Goal: Task Accomplishment & Management: Manage account settings

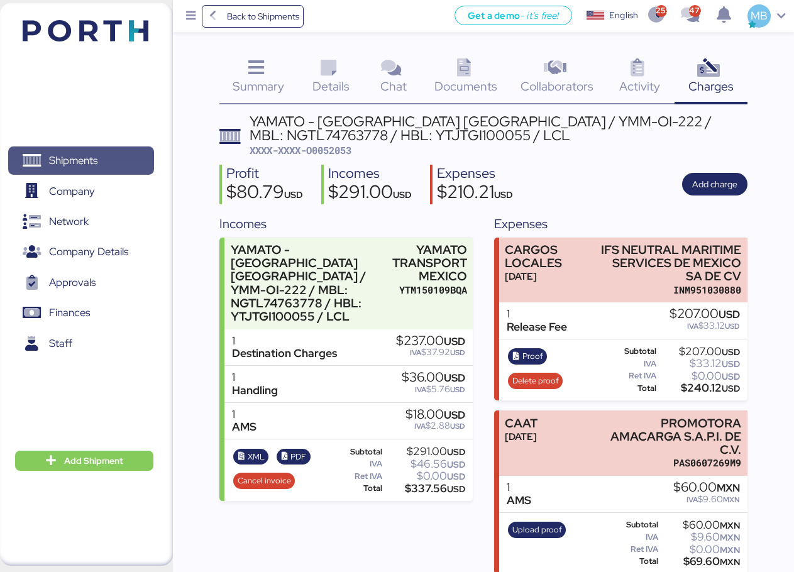
drag, startPoint x: 0, startPoint y: 0, endPoint x: 111, endPoint y: 153, distance: 188.9
click at [111, 153] on span "Shipments" at bounding box center [80, 160] width 135 height 18
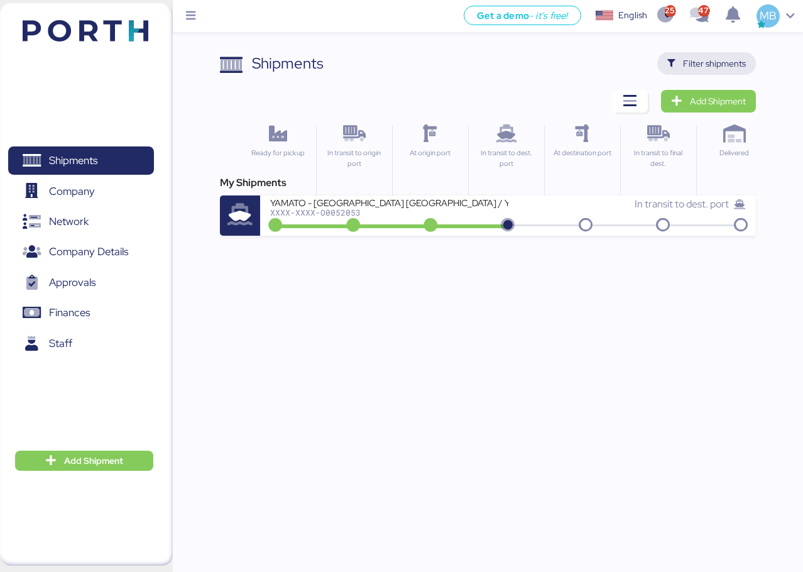
click at [733, 65] on span "Filter shipments" at bounding box center [714, 63] width 63 height 15
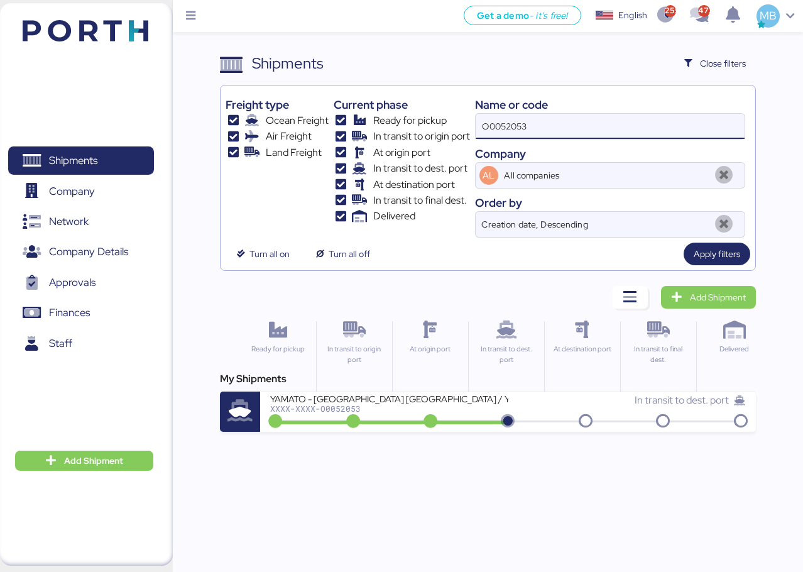
drag, startPoint x: 552, startPoint y: 134, endPoint x: 408, endPoint y: 129, distance: 144.0
click at [412, 129] on div "Freight type Ocean Freight Air Freight Land Freight Current phase Ready for pic…" at bounding box center [488, 164] width 525 height 147
paste input "O0051477"
type input "O0051477"
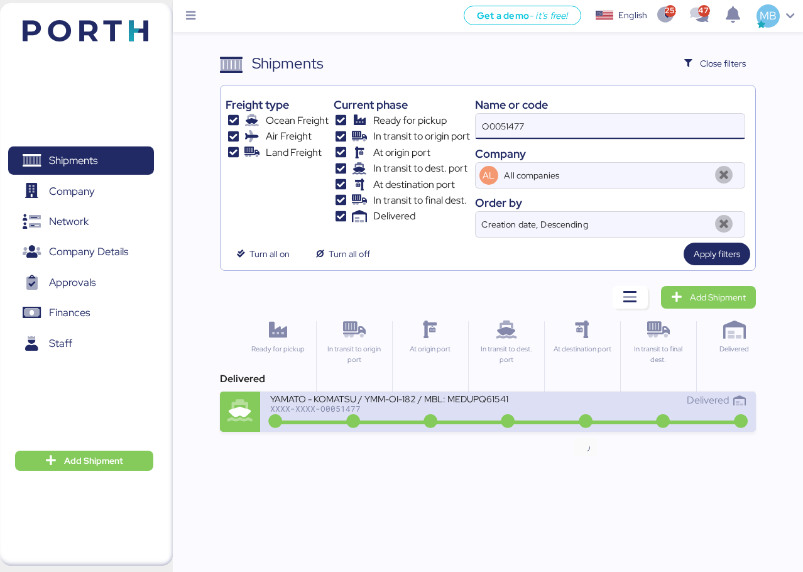
click at [556, 409] on div "Delivered" at bounding box center [627, 406] width 238 height 27
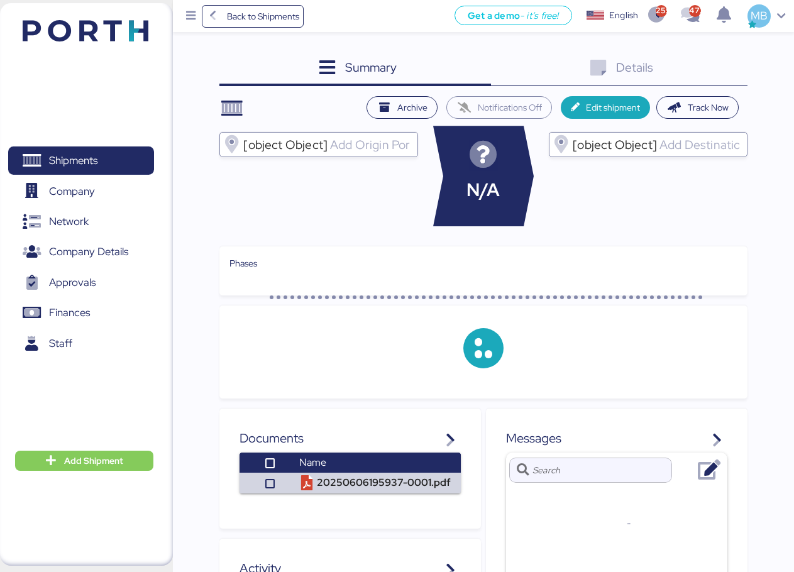
click at [727, 67] on div "Details 0" at bounding box center [619, 69] width 256 height 34
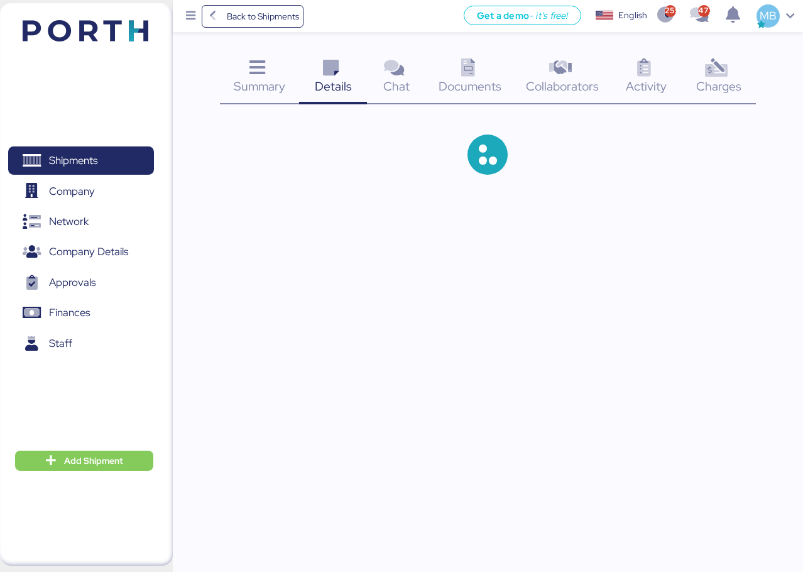
click at [727, 67] on icon at bounding box center [716, 68] width 27 height 18
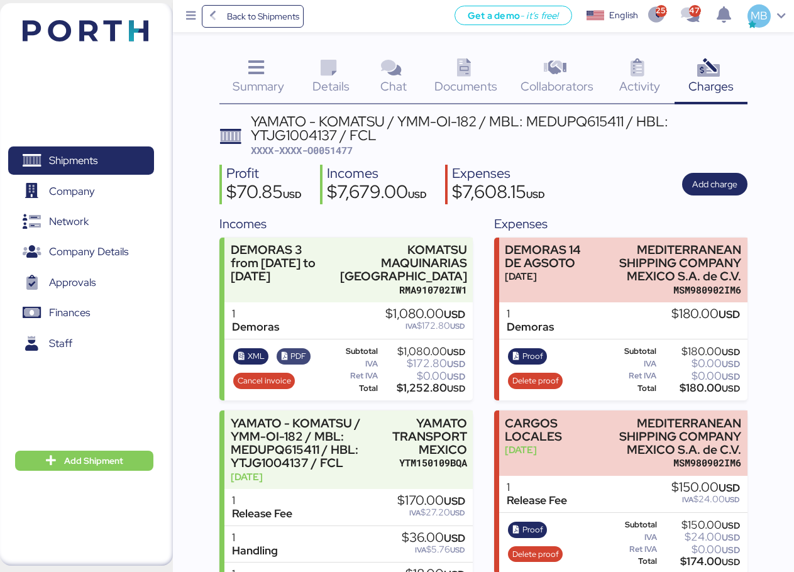
click at [299, 356] on span "PDF" at bounding box center [298, 356] width 16 height 14
click at [246, 356] on span "XML" at bounding box center [251, 356] width 27 height 14
click at [101, 155] on span "Shipments" at bounding box center [80, 160] width 135 height 18
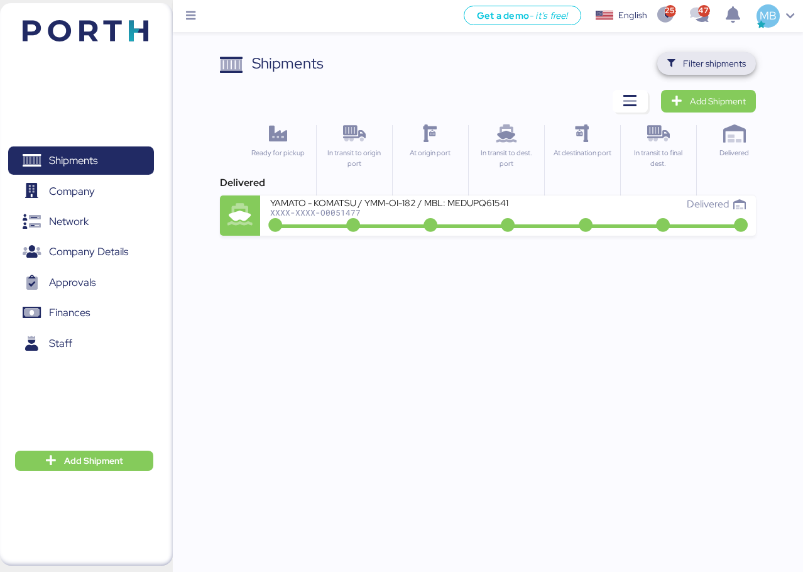
click at [721, 62] on span "Filter shipments" at bounding box center [714, 63] width 63 height 15
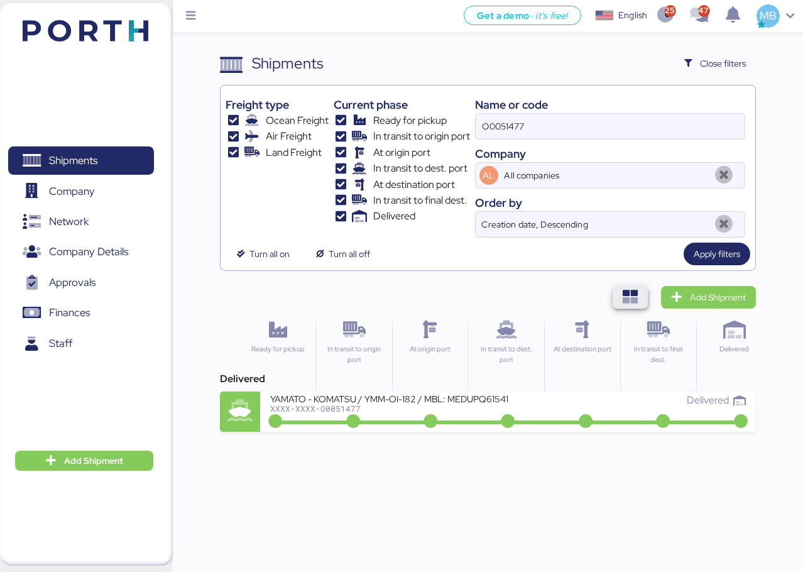
click at [626, 297] on icon "button" at bounding box center [630, 297] width 15 height 15
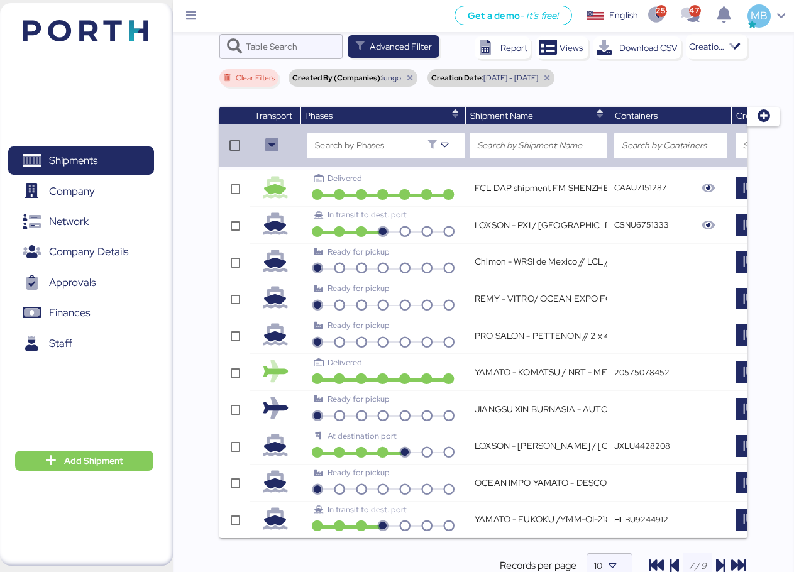
scroll to position [131, 0]
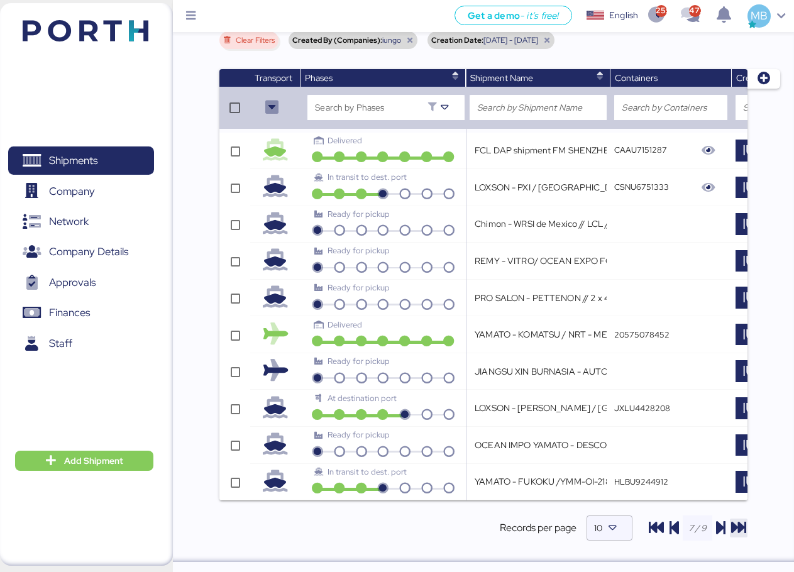
click at [740, 527] on icon "button" at bounding box center [738, 527] width 15 height 15
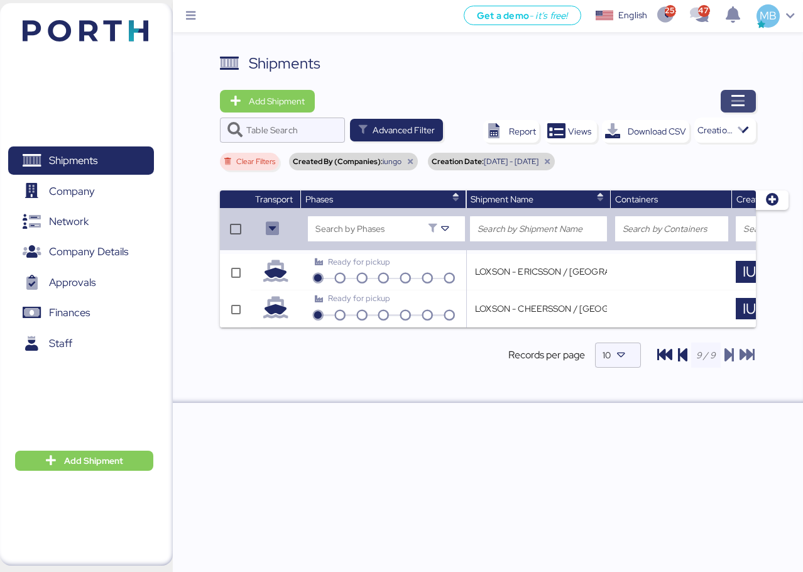
click at [744, 106] on icon "button" at bounding box center [738, 101] width 15 height 15
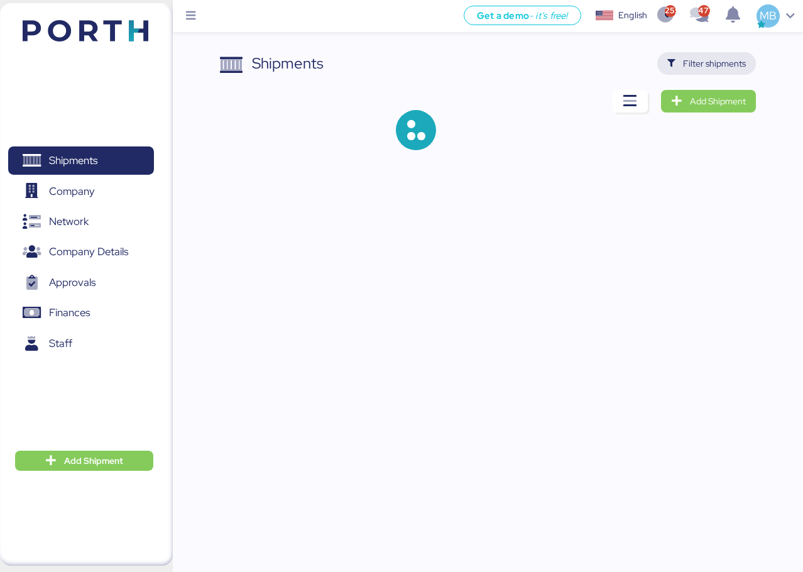
click at [715, 69] on span "Filter shipments" at bounding box center [714, 63] width 63 height 15
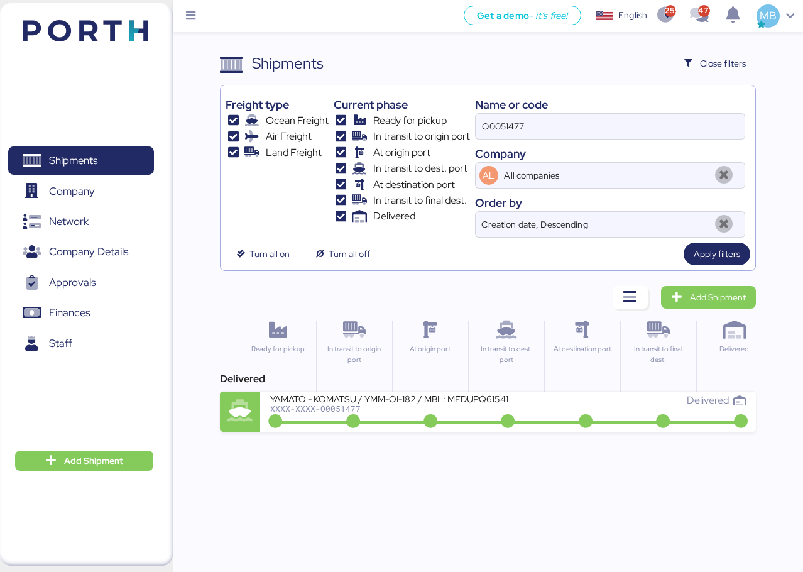
drag, startPoint x: 557, startPoint y: 123, endPoint x: 434, endPoint y: 123, distance: 123.2
click at [436, 123] on div "Freight type Ocean Freight Air Freight Land Freight Current phase Ready for pic…" at bounding box center [488, 164] width 525 height 147
paste input "O0051628"
type input "O0051628"
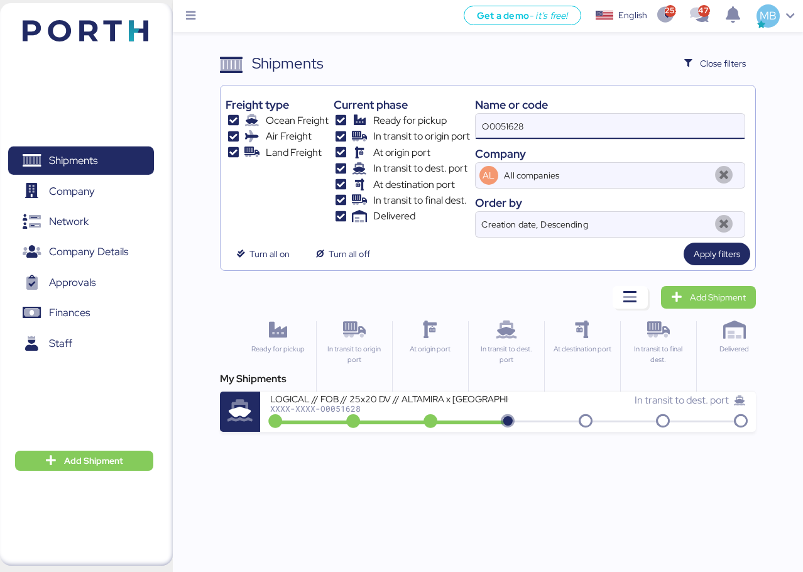
click at [468, 413] on div "XXXX-XXXX-O0051628" at bounding box center [389, 408] width 238 height 9
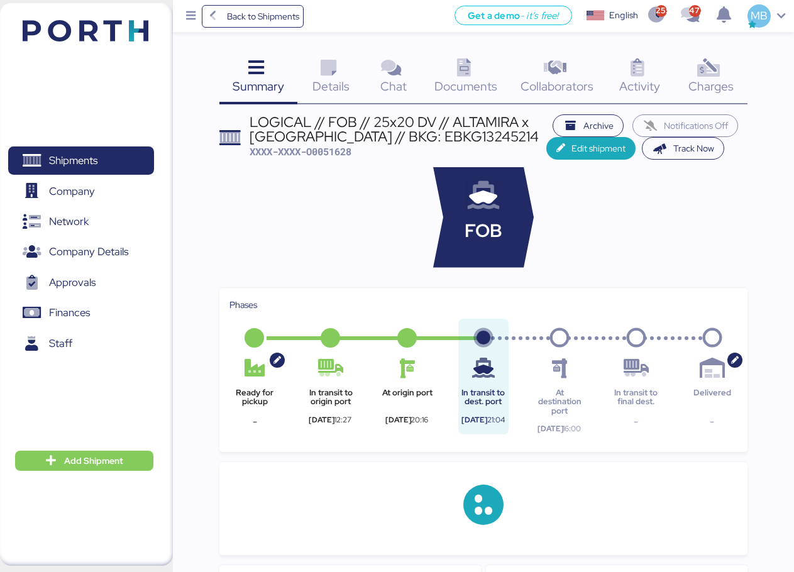
click at [713, 67] on icon at bounding box center [708, 68] width 27 height 18
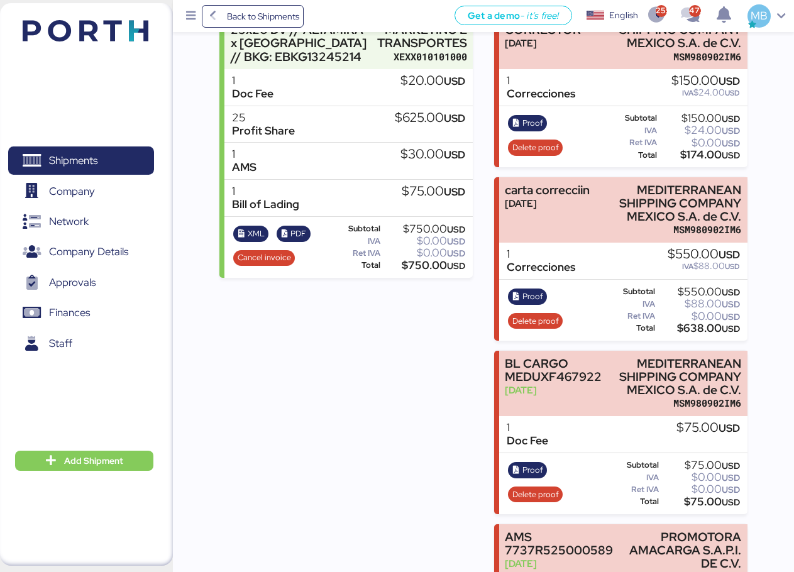
scroll to position [107, 0]
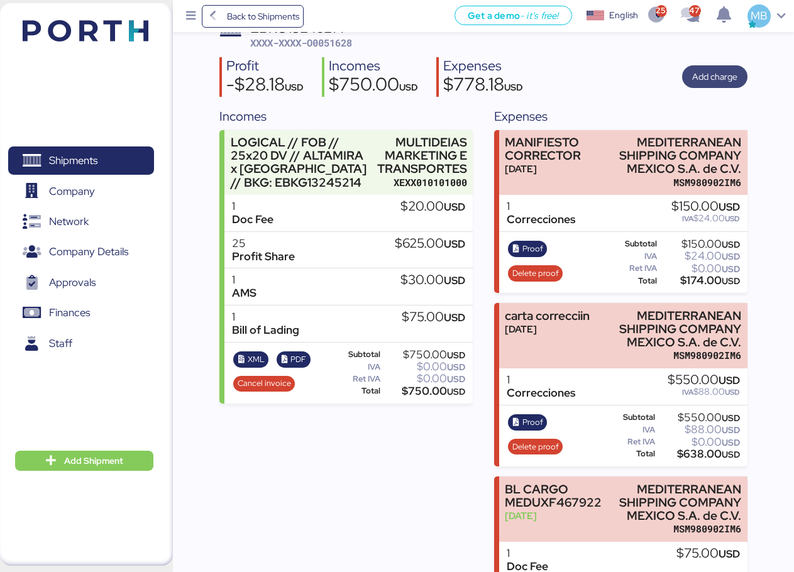
click at [740, 79] on span "Add charge" at bounding box center [714, 76] width 65 height 23
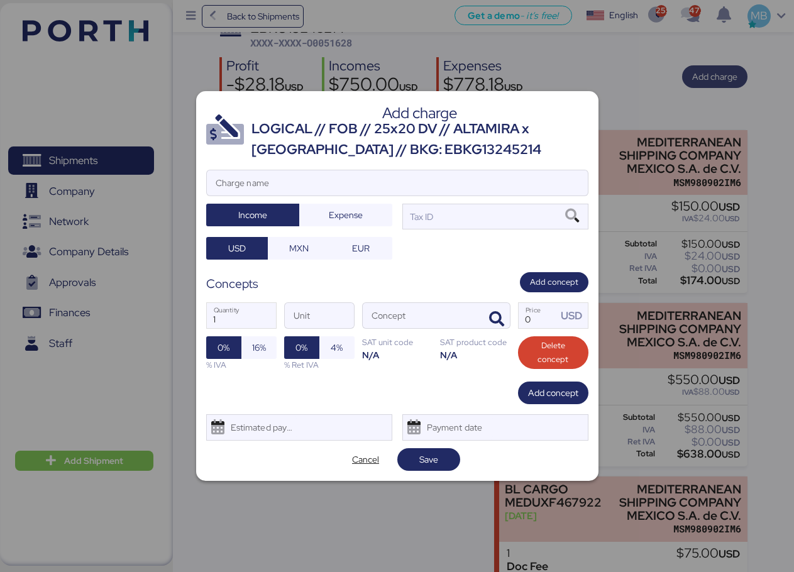
scroll to position [0, 0]
click at [351, 188] on input "Charge name" at bounding box center [397, 182] width 381 height 25
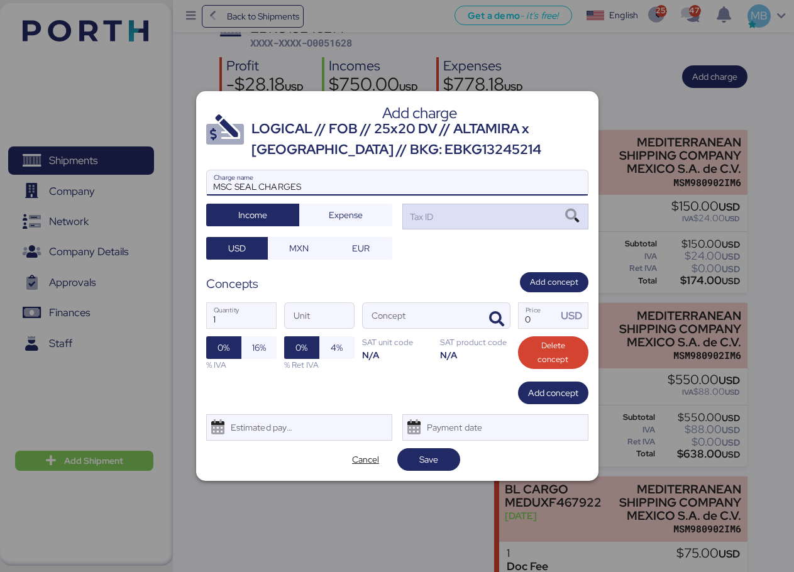
type input "MSC SEAL CHARGES"
click at [463, 216] on div "Tax ID" at bounding box center [495, 216] width 186 height 25
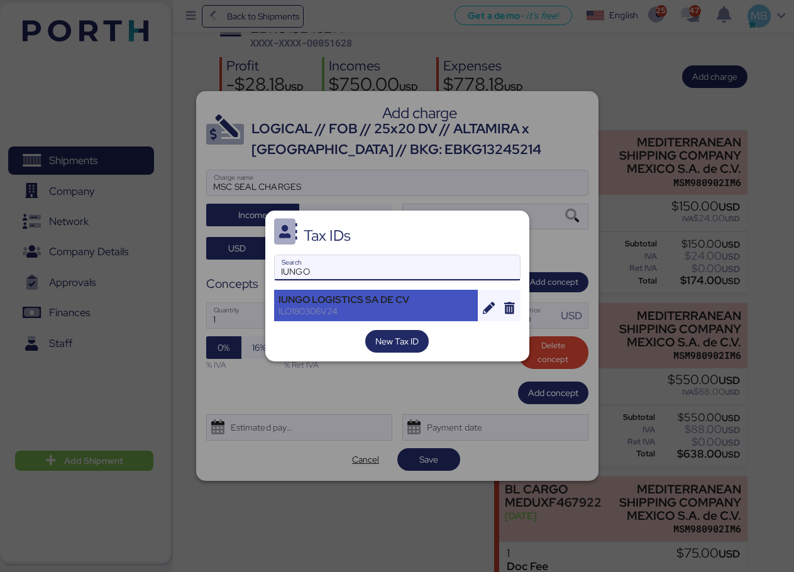
type input "IUNGO"
click at [397, 292] on div "IUNGO LOGISTICS SA DE CV ILO180306V24" at bounding box center [376, 305] width 204 height 31
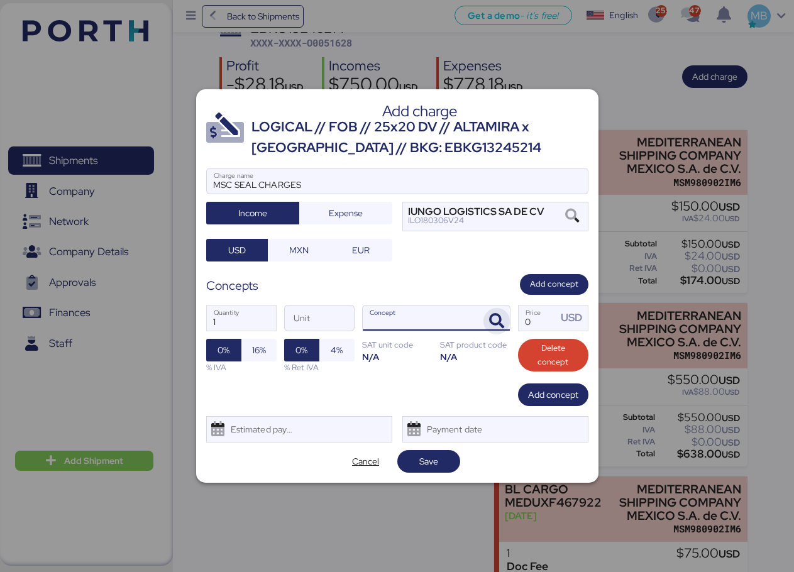
click at [496, 321] on icon "button" at bounding box center [496, 321] width 15 height 15
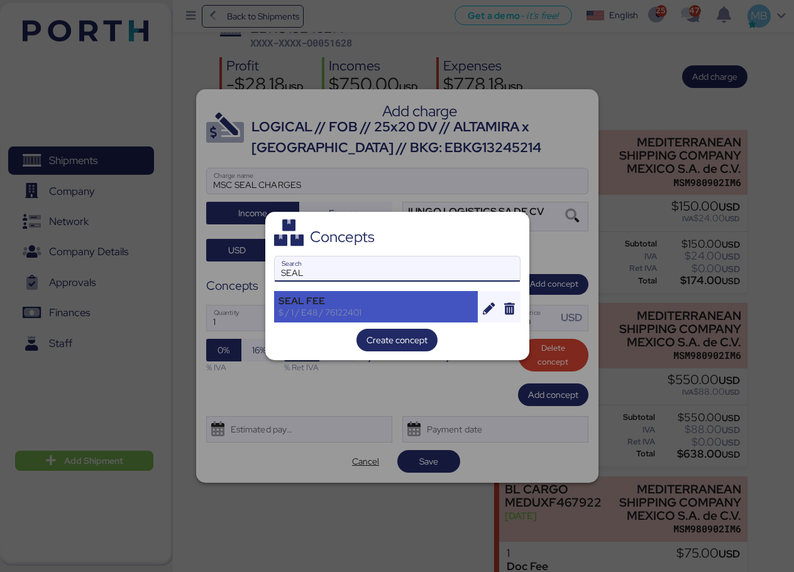
type input "SEAL"
click at [353, 295] on div "SEAL FEE" at bounding box center [375, 300] width 195 height 11
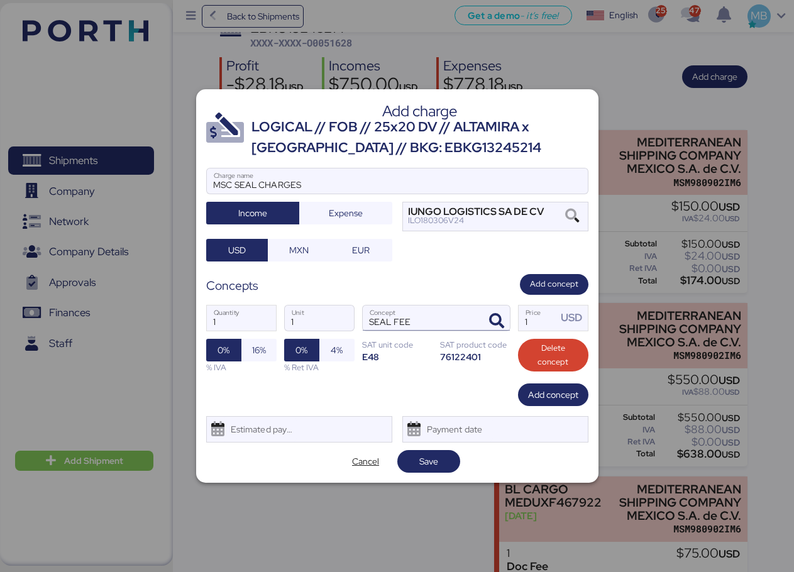
click at [390, 319] on input "SEAL FEE" at bounding box center [421, 317] width 117 height 25
click at [396, 321] on input "SEAL FEE" at bounding box center [421, 317] width 117 height 25
type input "SEAL CORRECTIONS"
drag, startPoint x: 538, startPoint y: 319, endPoint x: 491, endPoint y: 319, distance: 47.1
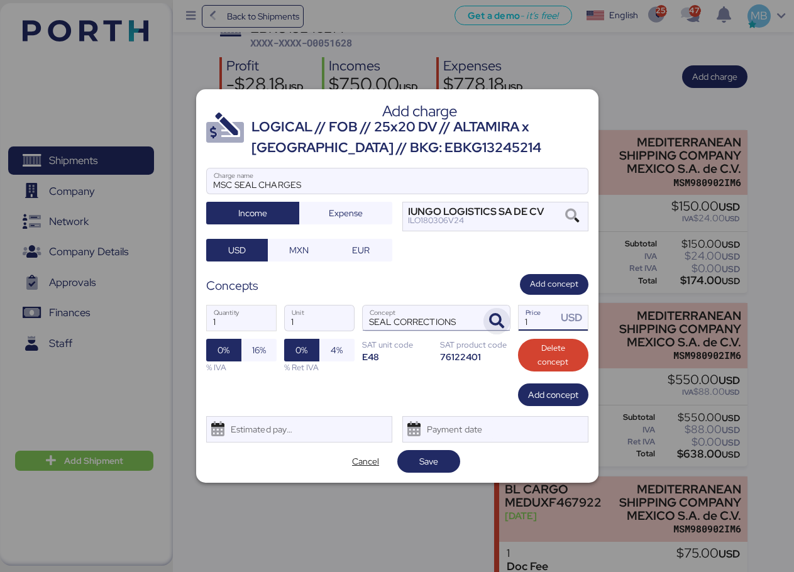
click at [491, 319] on div "1 Quantity 1 Unit SEAL CORRECTIONS Concept 1 Price USD 0% 16% % IVA 0% 4% % Ret…" at bounding box center [397, 339] width 382 height 89
type input "700"
click at [439, 461] on span "Save" at bounding box center [428, 462] width 43 height 18
